Goal: Check status: Check status

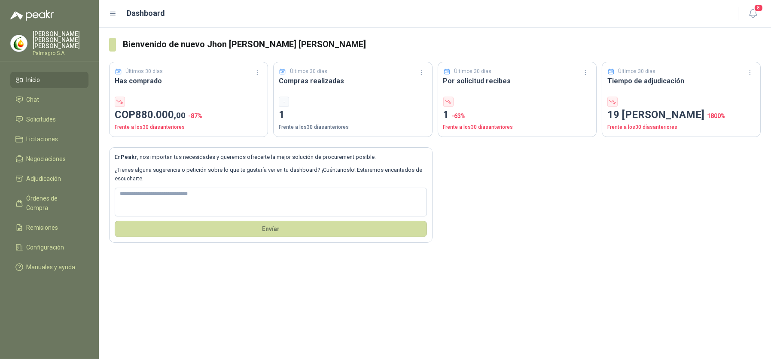
click at [24, 75] on li "Inicio" at bounding box center [49, 79] width 68 height 9
drag, startPoint x: 278, startPoint y: 75, endPoint x: 238, endPoint y: 83, distance: 40.6
click at [275, 75] on div "Últimos 30 [PERSON_NAME] Compras realizadas - 1 Frente a los 30 [PERSON_NAME] a…" at bounding box center [352, 99] width 159 height 75
click at [217, 88] on div "Últimos 30 [PERSON_NAME] Has comprado COP 880.000 ,00 -87 % Frente a los 30 [PE…" at bounding box center [188, 99] width 159 height 75
click at [260, 70] on icon "button" at bounding box center [257, 72] width 7 height 7
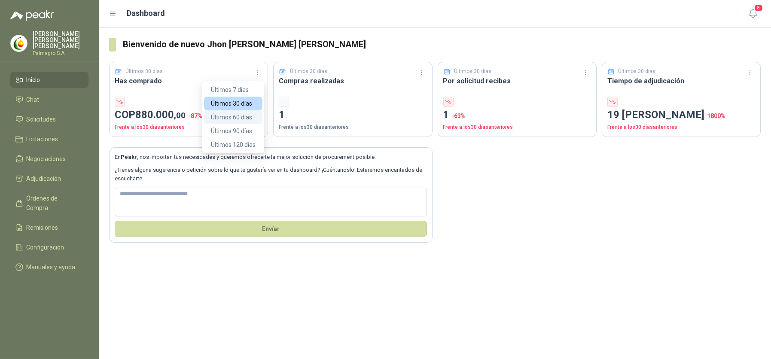
click at [250, 116] on button "Últimos 60 días" at bounding box center [233, 117] width 58 height 14
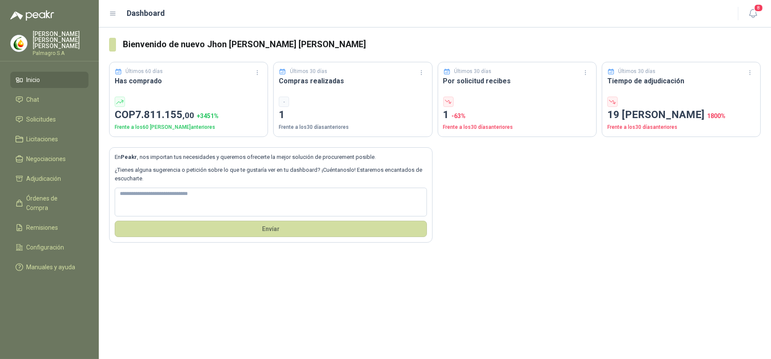
click at [265, 70] on div "Últimos 60 [PERSON_NAME] Has comprado COP 7.811.155 ,00 + 3451 % Frente a los 6…" at bounding box center [188, 99] width 159 height 75
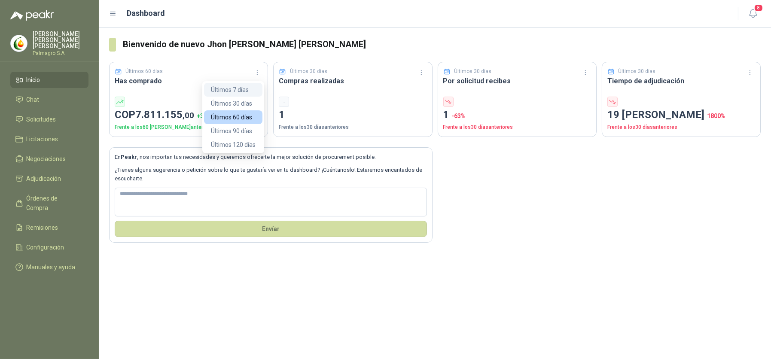
click at [251, 89] on button "Últimos 7 días" at bounding box center [233, 90] width 58 height 14
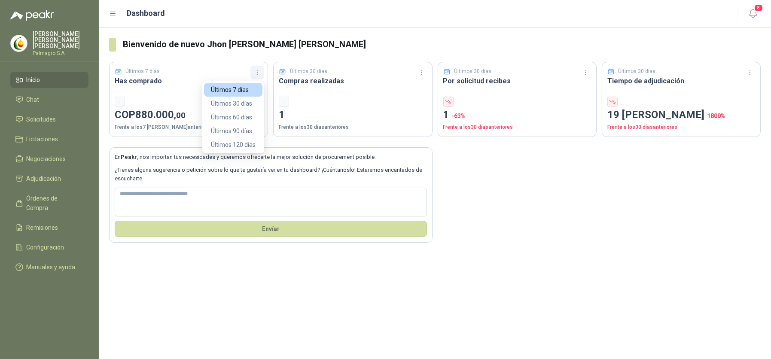
click at [257, 73] on icon "button" at bounding box center [257, 72] width 7 height 7
click at [246, 98] on button "Últimos 30 días" at bounding box center [233, 104] width 58 height 14
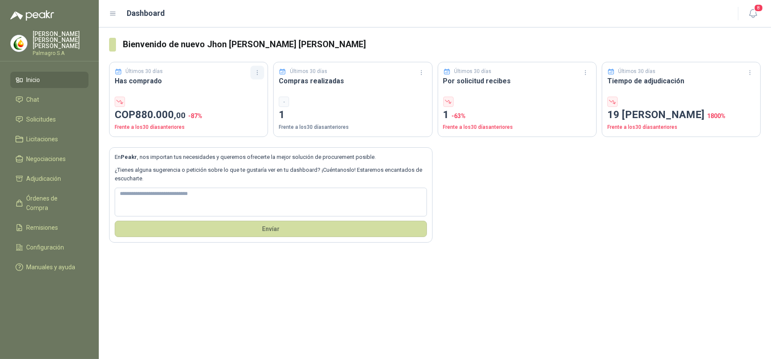
click at [257, 73] on icon "button" at bounding box center [257, 72] width 7 height 7
click at [237, 126] on button "Últimos 90 días" at bounding box center [233, 131] width 58 height 14
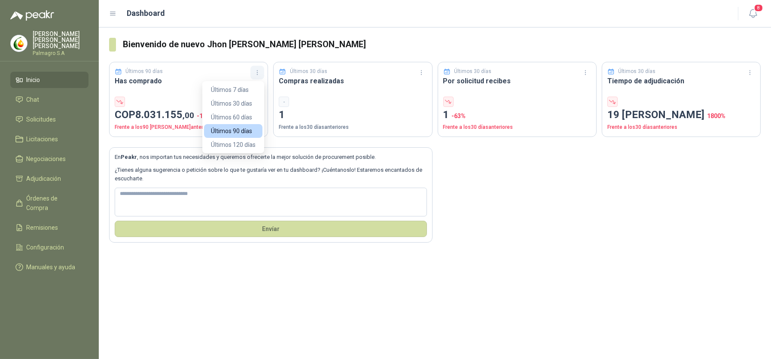
click at [260, 73] on icon "button" at bounding box center [257, 72] width 7 height 7
click at [240, 117] on button "Últimos 60 días" at bounding box center [233, 117] width 58 height 14
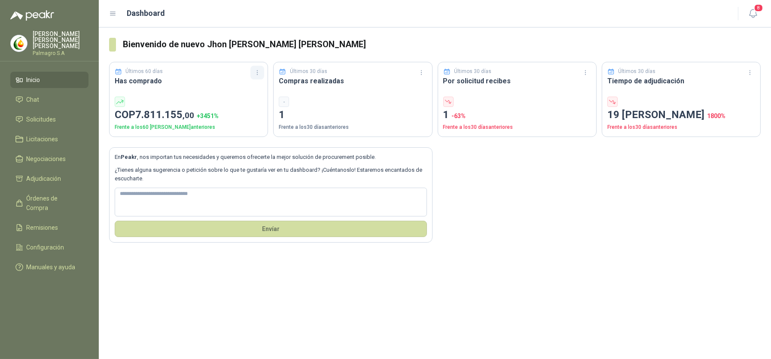
click at [252, 71] on button "button" at bounding box center [258, 73] width 14 height 14
click at [245, 101] on button "Últimos 30 días" at bounding box center [233, 104] width 58 height 14
click at [60, 75] on li "Inicio" at bounding box center [49, 79] width 68 height 9
click at [58, 115] on li "Solicitudes" at bounding box center [49, 119] width 68 height 9
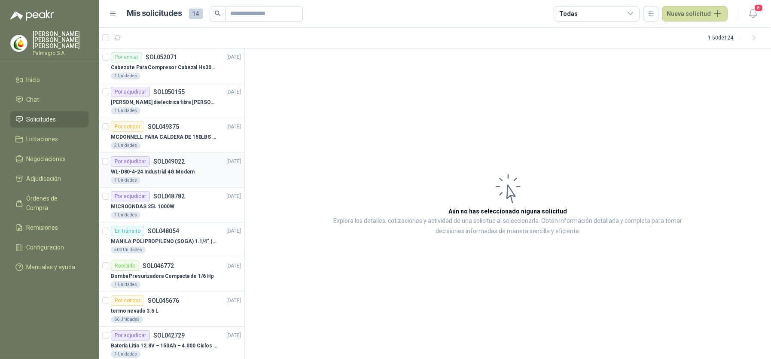
click at [209, 179] on div "1 Unidades" at bounding box center [176, 180] width 130 height 7
